Goal: Complete application form

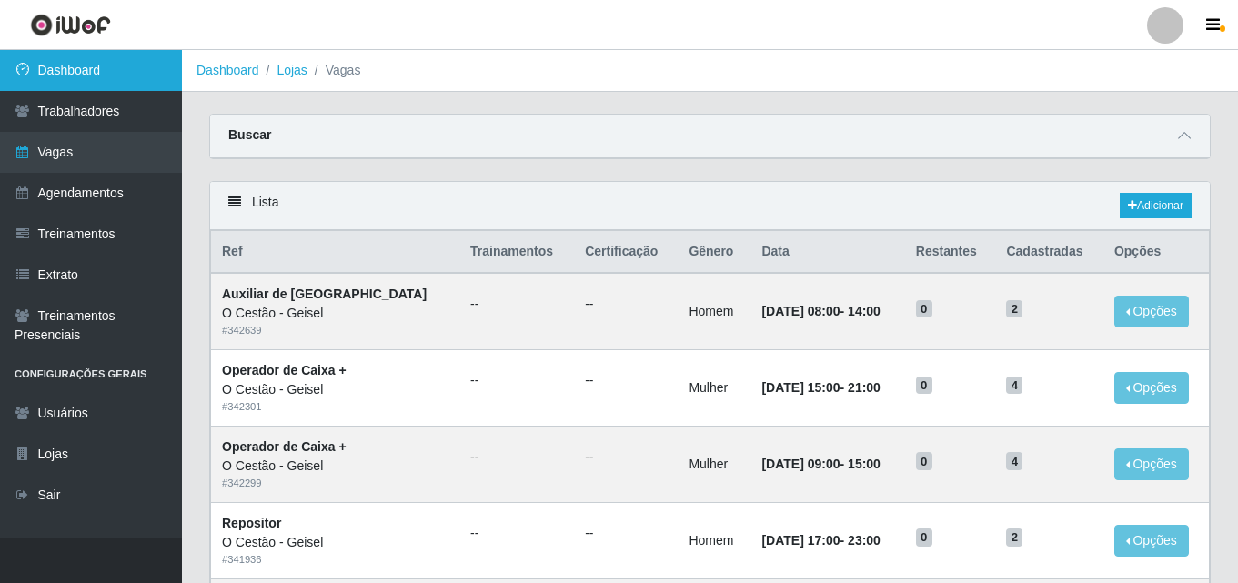
click at [115, 60] on link "Dashboard" at bounding box center [91, 70] width 182 height 41
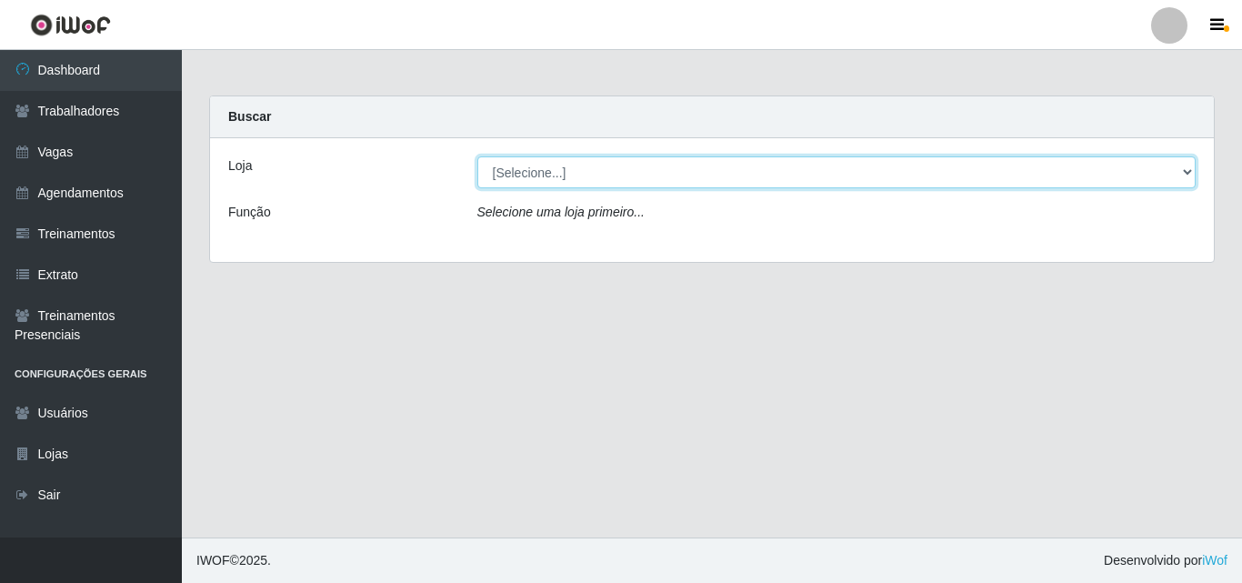
click at [779, 169] on select "[Selecione...] O Cestão - Geisel" at bounding box center [836, 172] width 719 height 32
select select "224"
click at [477, 156] on select "[Selecione...] O Cestão - Geisel" at bounding box center [836, 172] width 719 height 32
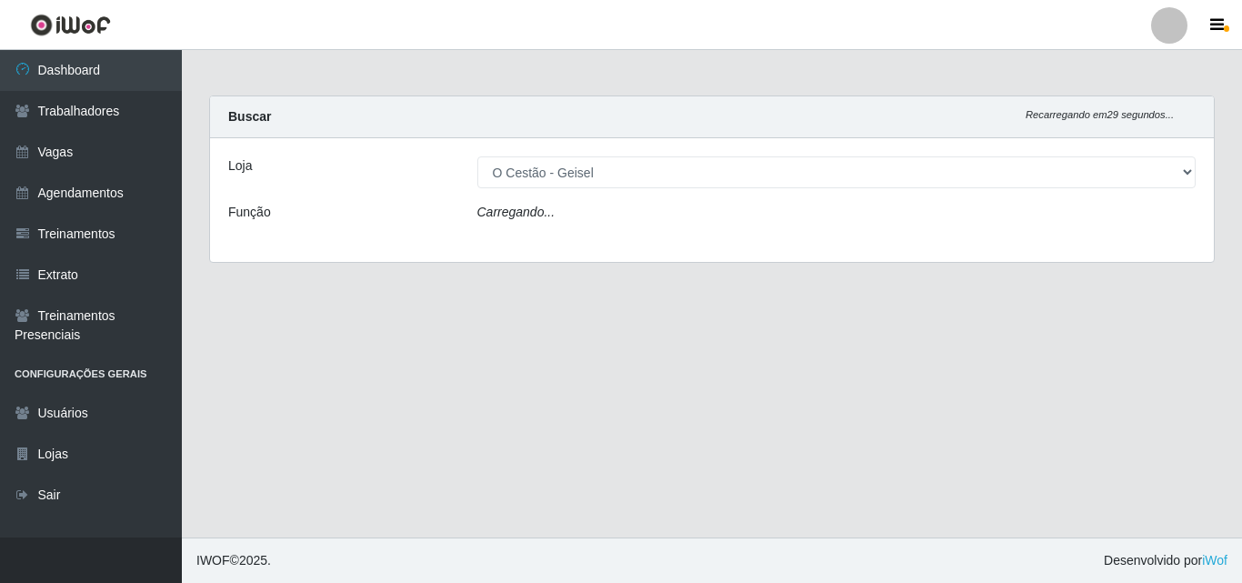
click at [707, 218] on div "Carregando..." at bounding box center [837, 216] width 747 height 26
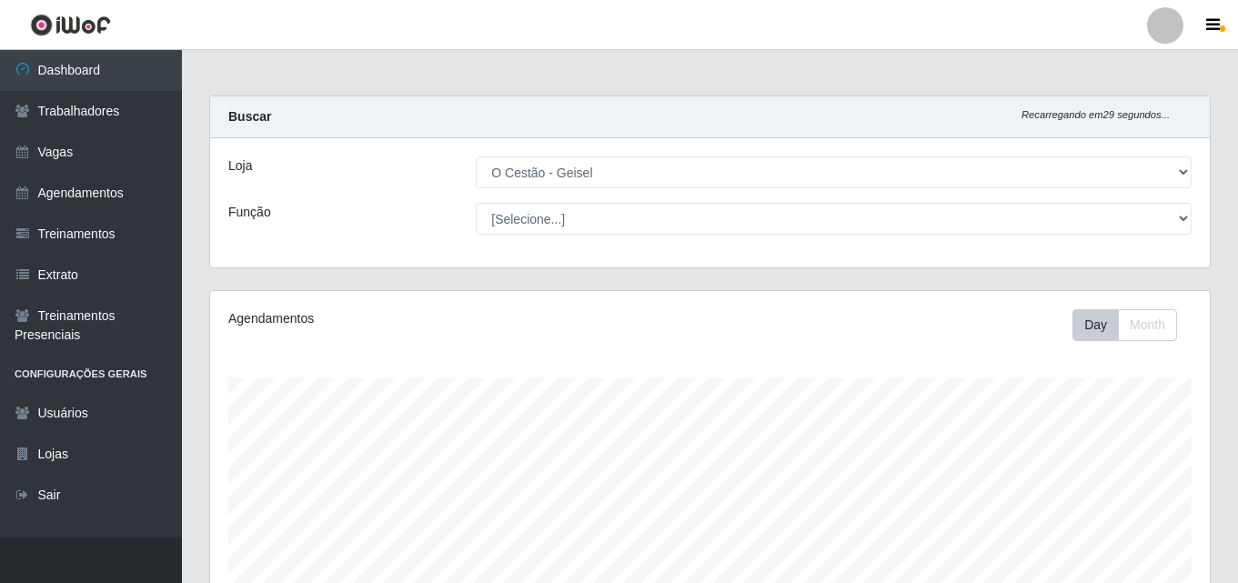
scroll to position [377, 999]
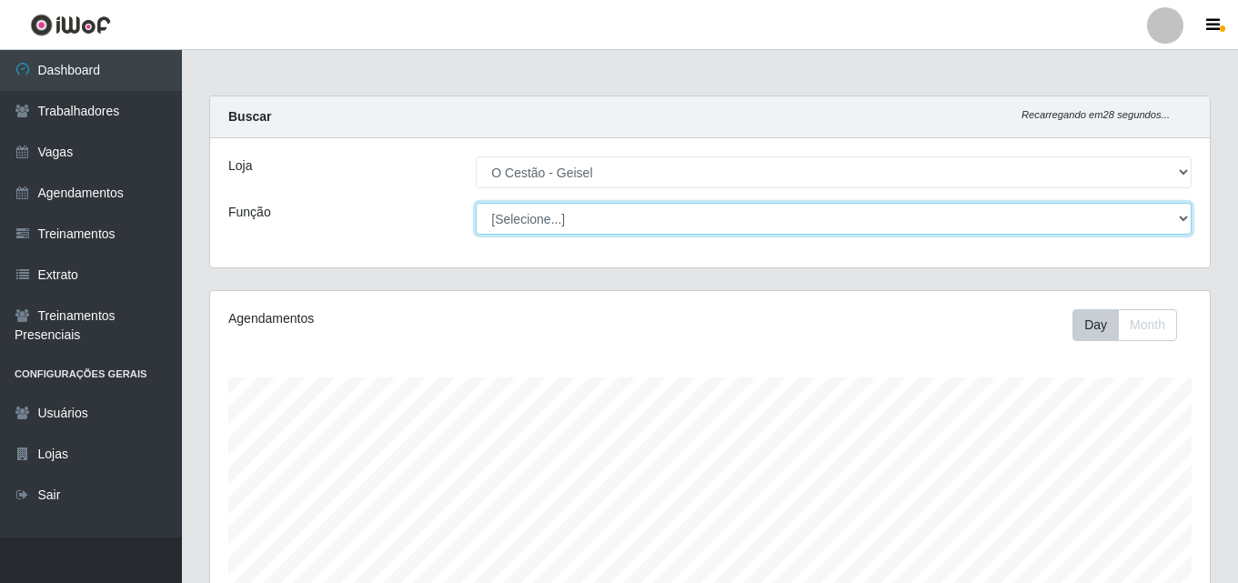
click at [638, 223] on select "[Selecione...] ASG ASG + ASG ++ Auxiliar de Estoque Auxiliar de Estoque + Auxil…" at bounding box center [834, 219] width 716 height 32
select select "72"
click at [476, 203] on select "[Selecione...] ASG ASG + ASG ++ Auxiliar de Estoque Auxiliar de Estoque + Auxil…" at bounding box center [834, 219] width 716 height 32
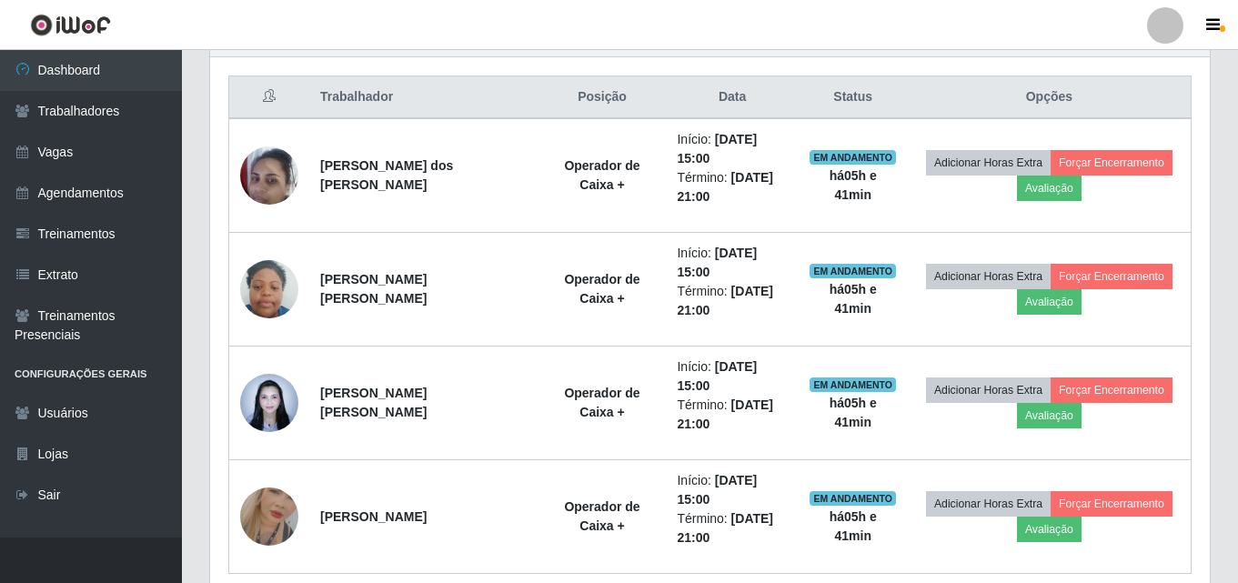
scroll to position [679, 0]
